Goal: Task Accomplishment & Management: Manage account settings

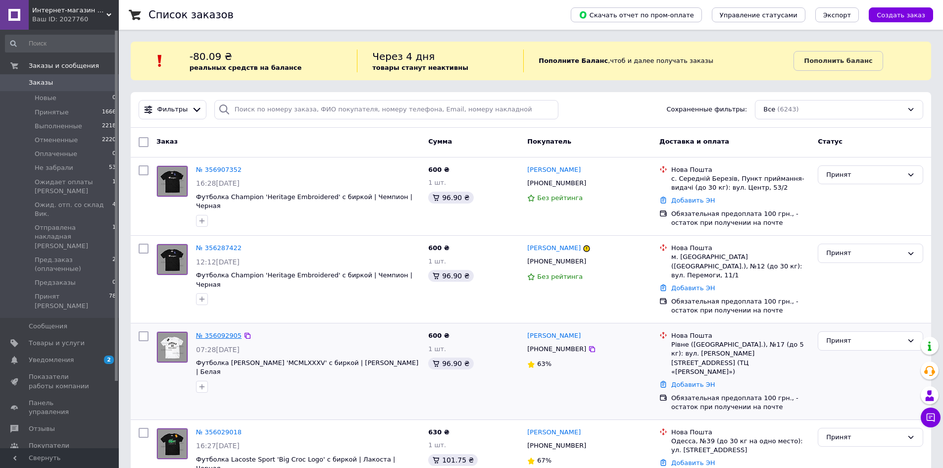
click at [226, 332] on link "№ 356092905" at bounding box center [219, 335] width 46 height 7
click at [89, 355] on span "Уведомления" at bounding box center [60, 359] width 63 height 9
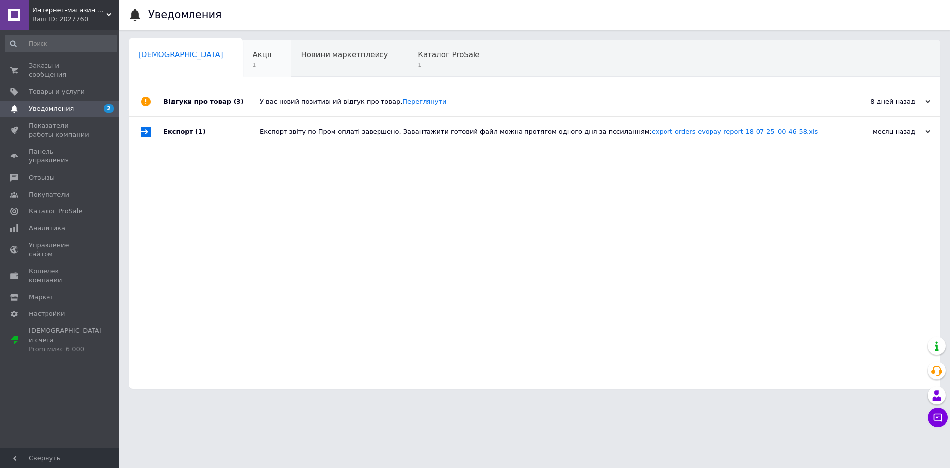
click at [253, 57] on span "Акції" at bounding box center [262, 54] width 19 height 9
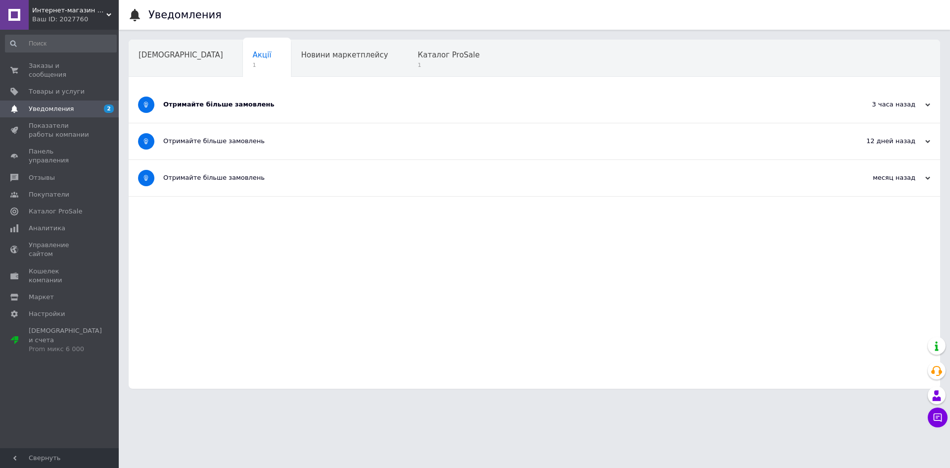
click at [278, 107] on div "Отримайте більше замовлень" at bounding box center [497, 104] width 668 height 9
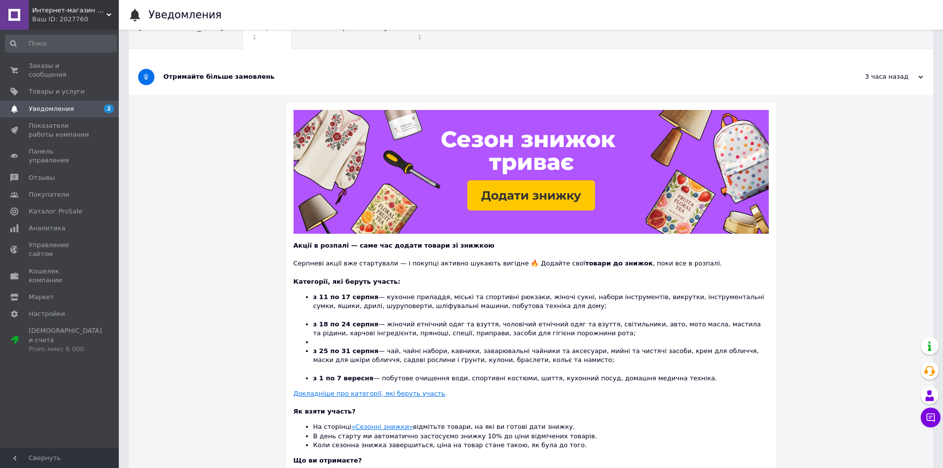
scroll to position [49, 0]
